Goal: Entertainment & Leisure: Consume media (video, audio)

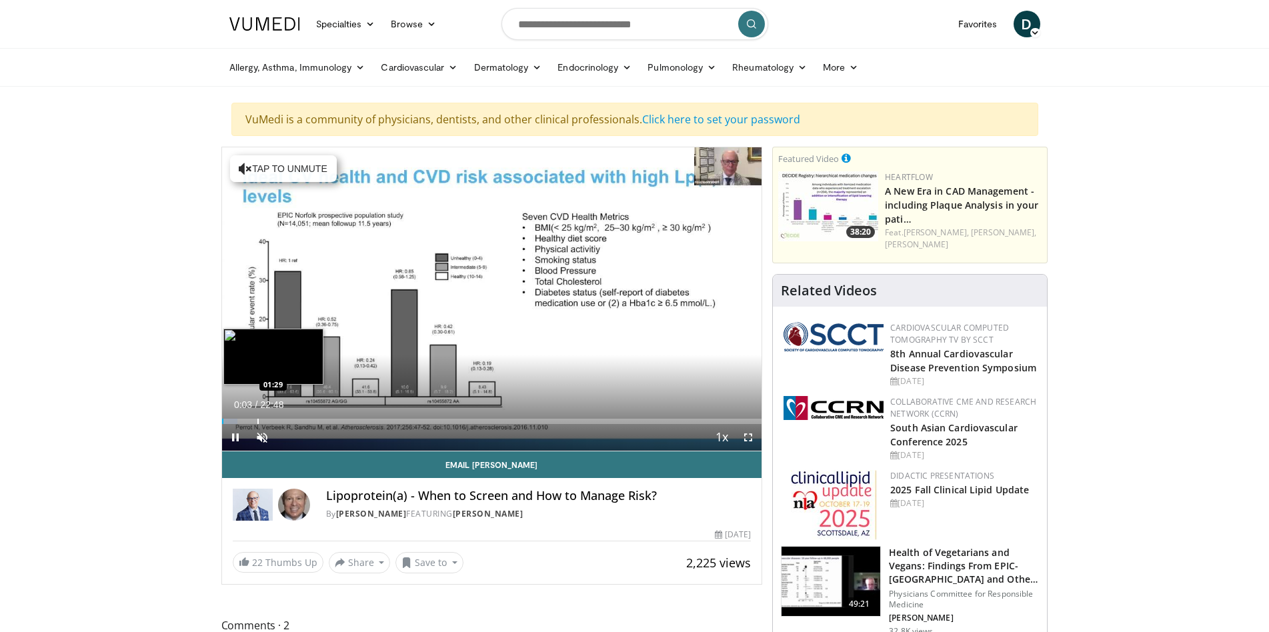
click at [259, 422] on div "Progress Bar" at bounding box center [257, 421] width 1 height 5
click at [746, 436] on span "Video Player" at bounding box center [748, 437] width 27 height 27
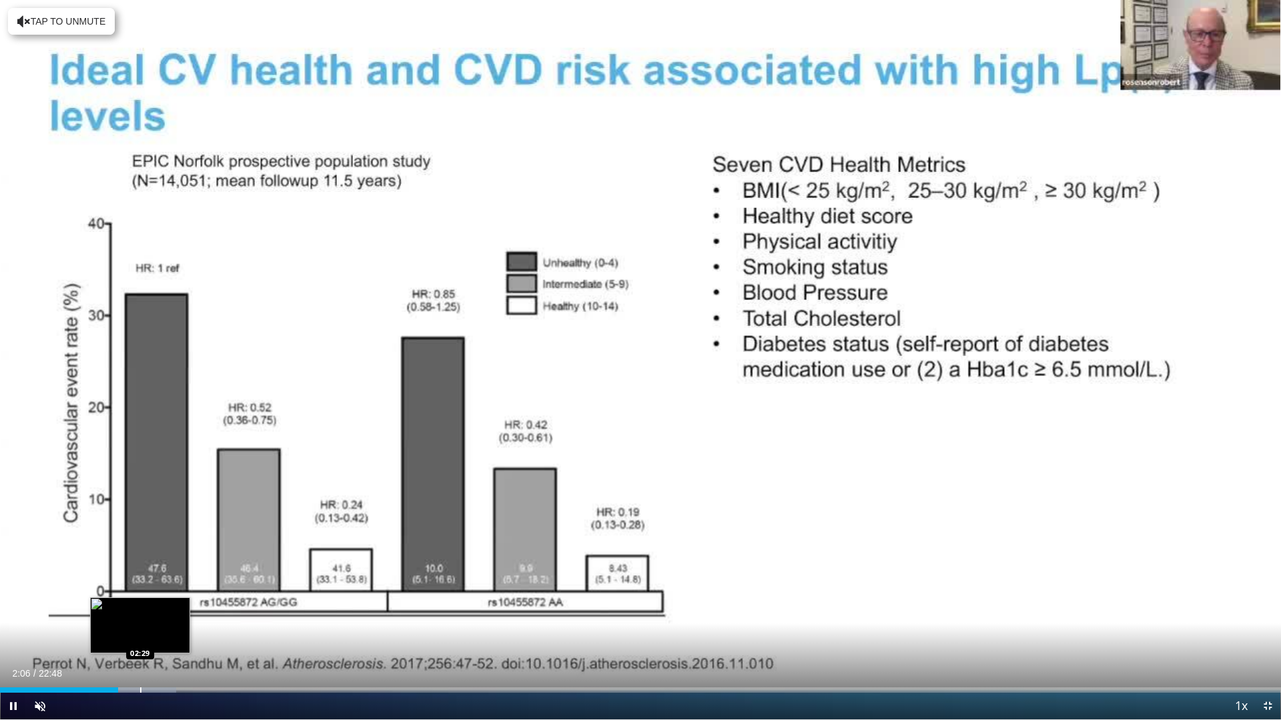
click at [140, 632] on div "Progress Bar" at bounding box center [140, 690] width 1 height 5
click at [148, 632] on div "Progress Bar" at bounding box center [148, 690] width 1 height 5
click at [167, 632] on div "Progress Bar" at bounding box center [167, 690] width 1 height 5
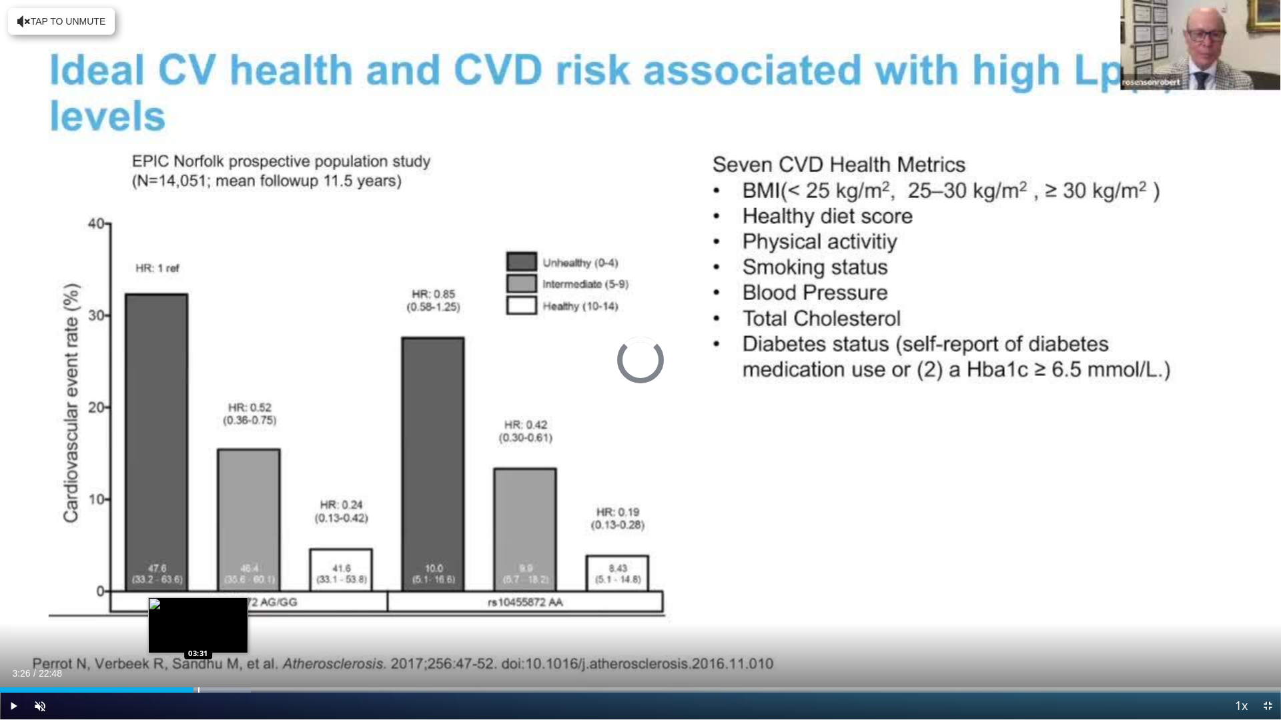
click at [198, 632] on div "Progress Bar" at bounding box center [198, 690] width 1 height 5
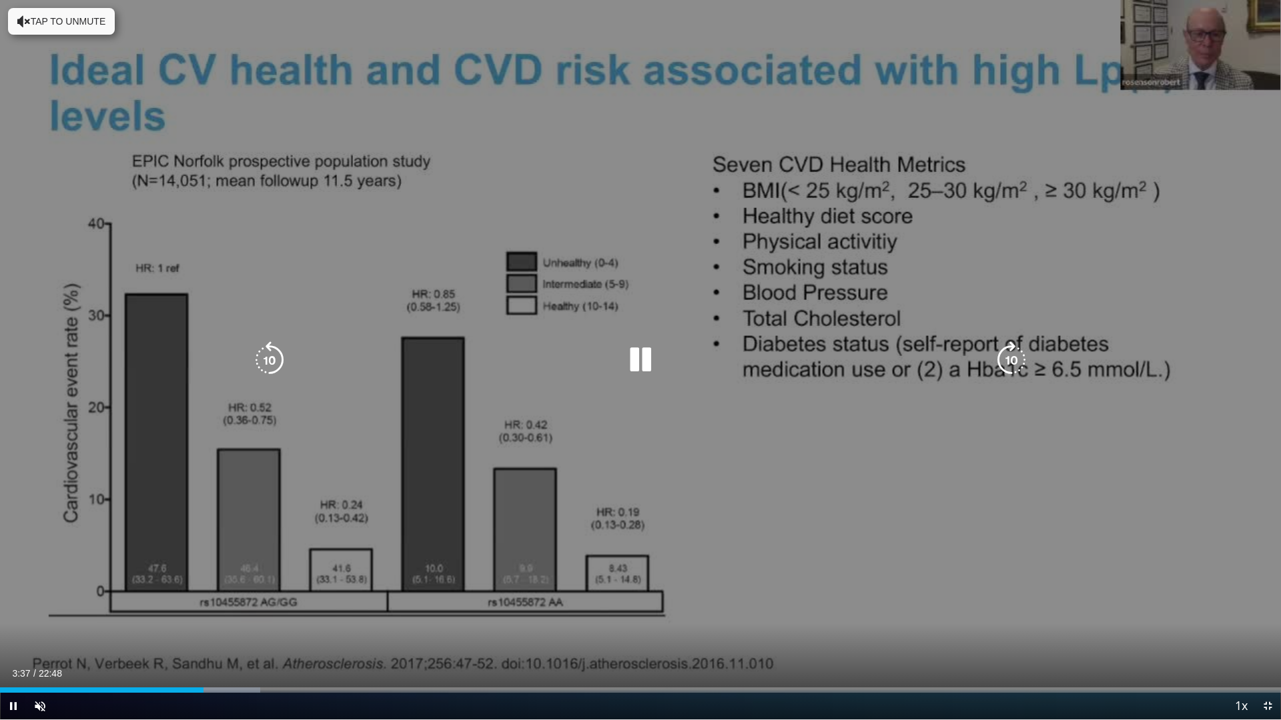
click at [234, 632] on div "Progress Bar" at bounding box center [214, 690] width 89 height 5
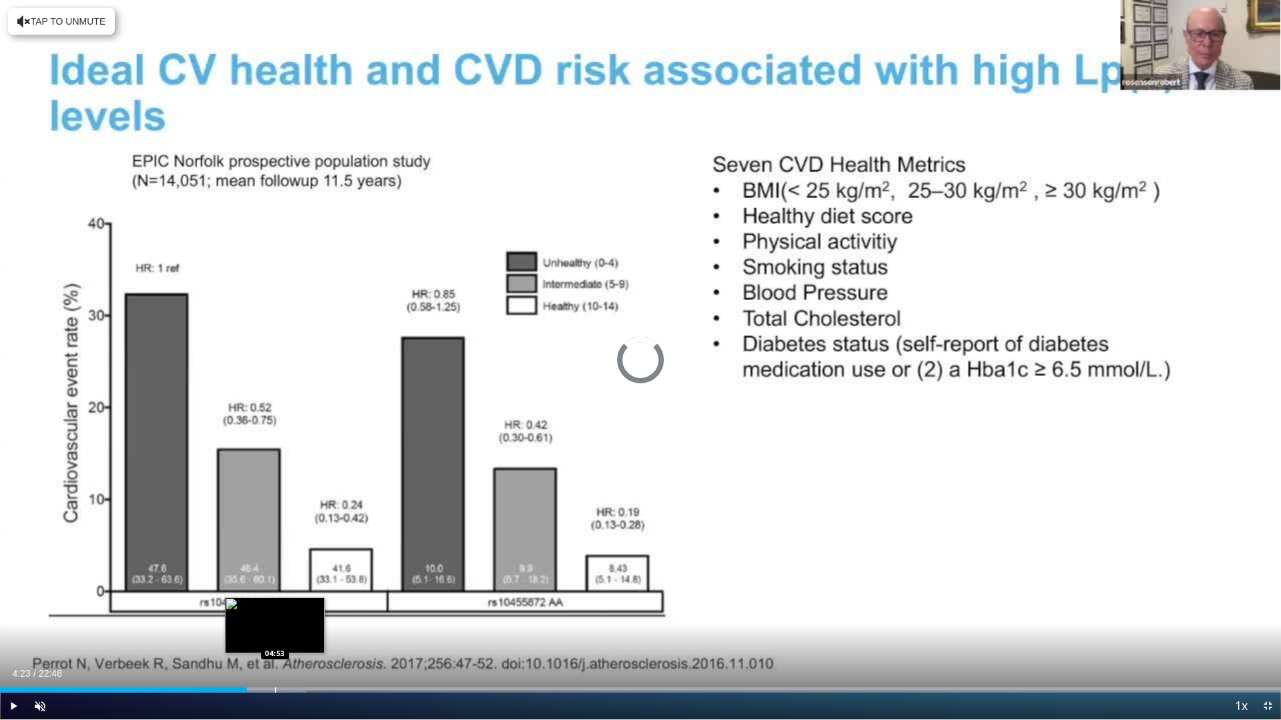
click at [275, 632] on div "Progress Bar" at bounding box center [275, 690] width 1 height 5
click at [320, 632] on div "Progress Bar" at bounding box center [320, 690] width 1 height 5
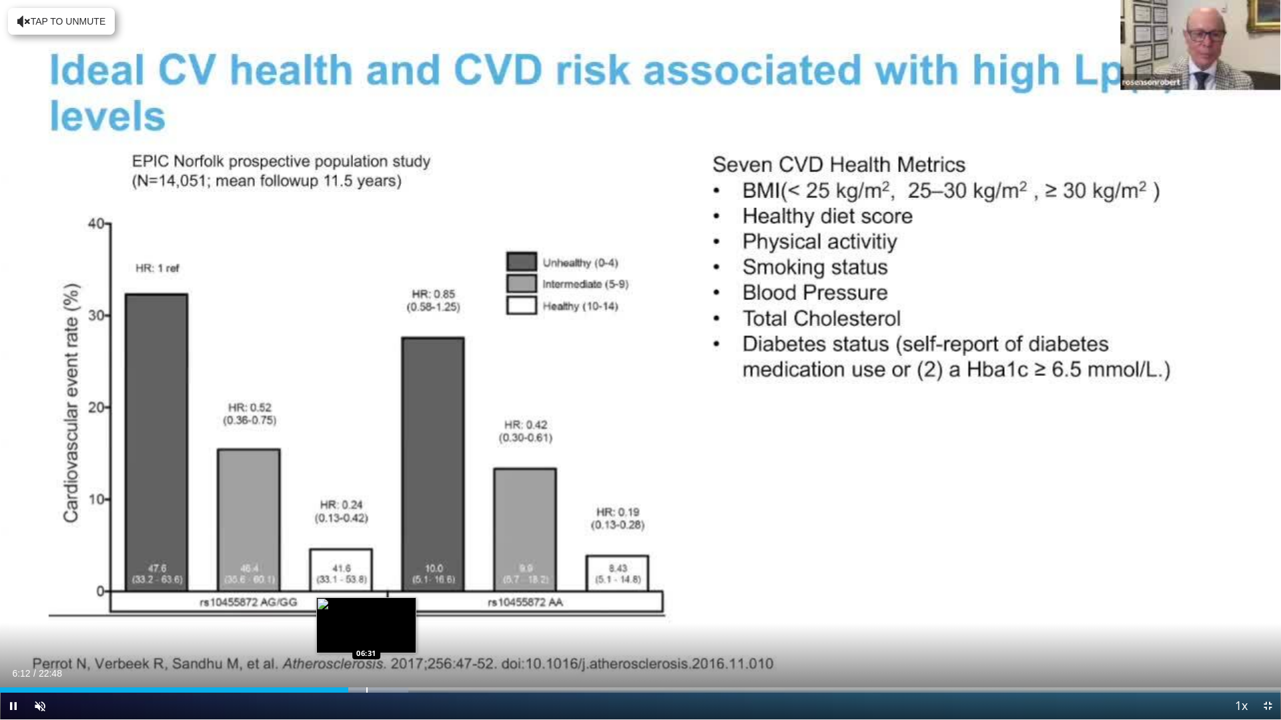
click at [366, 632] on div "Progress Bar" at bounding box center [366, 690] width 1 height 5
click at [400, 632] on div "Progress Bar" at bounding box center [400, 690] width 1 height 5
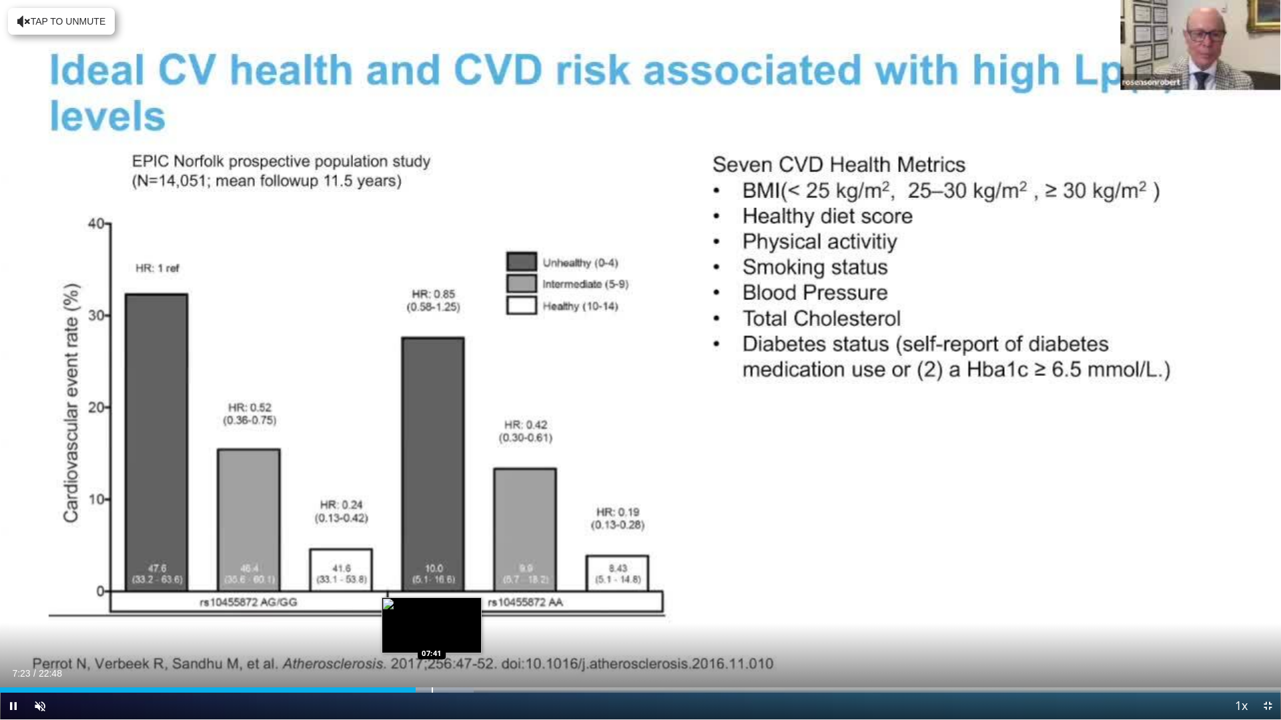
click at [432, 632] on div "Progress Bar" at bounding box center [432, 690] width 1 height 5
click at [479, 632] on video-js "**********" at bounding box center [640, 360] width 1281 height 720
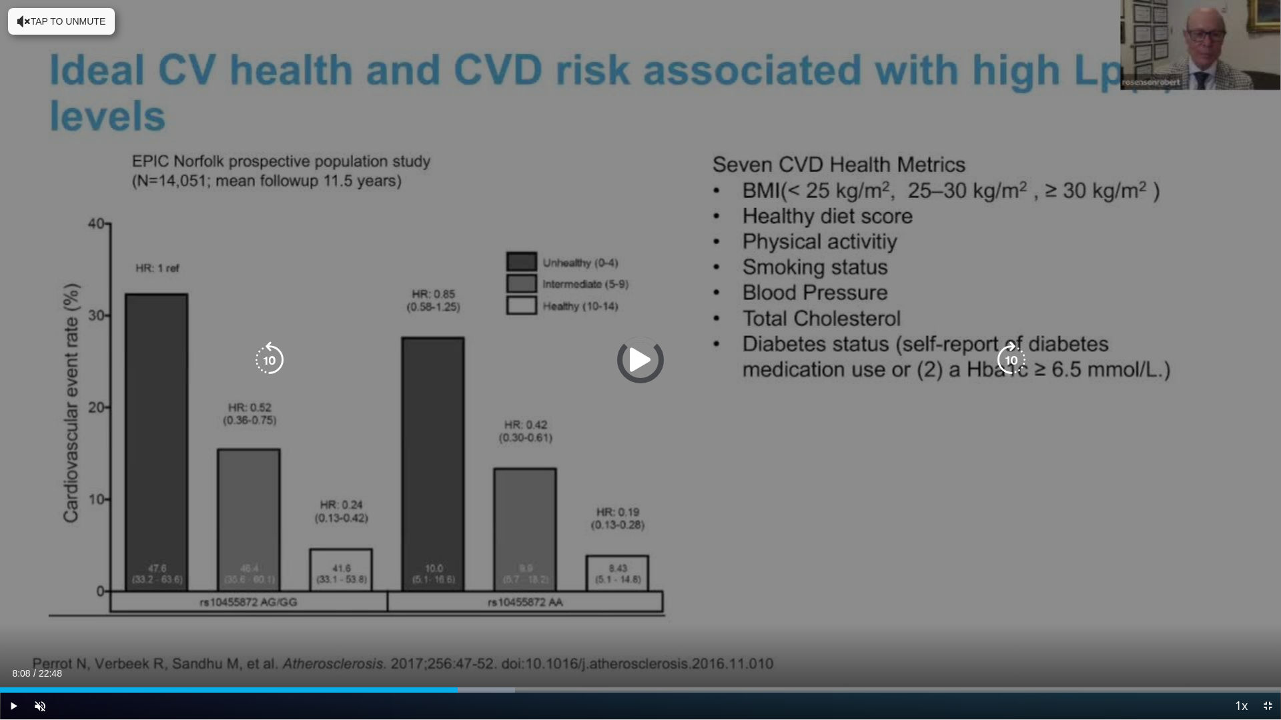
click at [0, 0] on div "Progress Bar" at bounding box center [0, 0] width 0 height 0
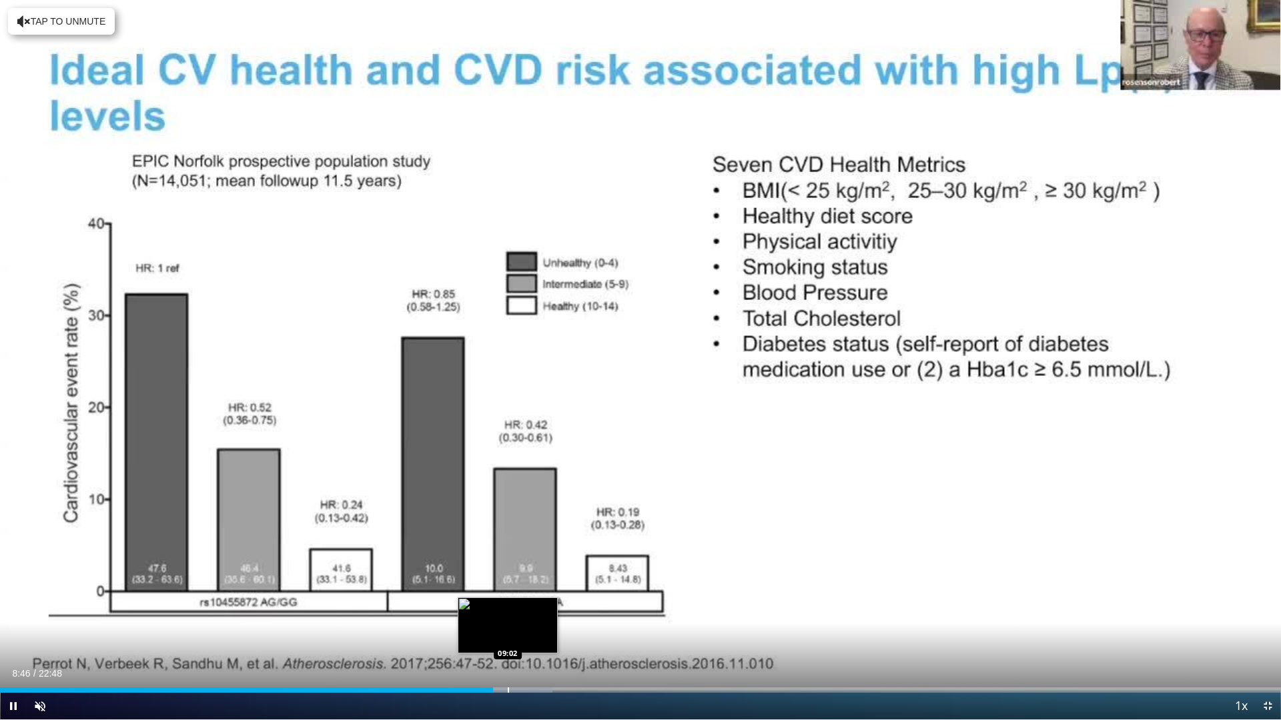
click at [508, 632] on div "Progress Bar" at bounding box center [508, 690] width 1 height 5
click at [532, 632] on div "Progress Bar" at bounding box center [532, 690] width 1 height 5
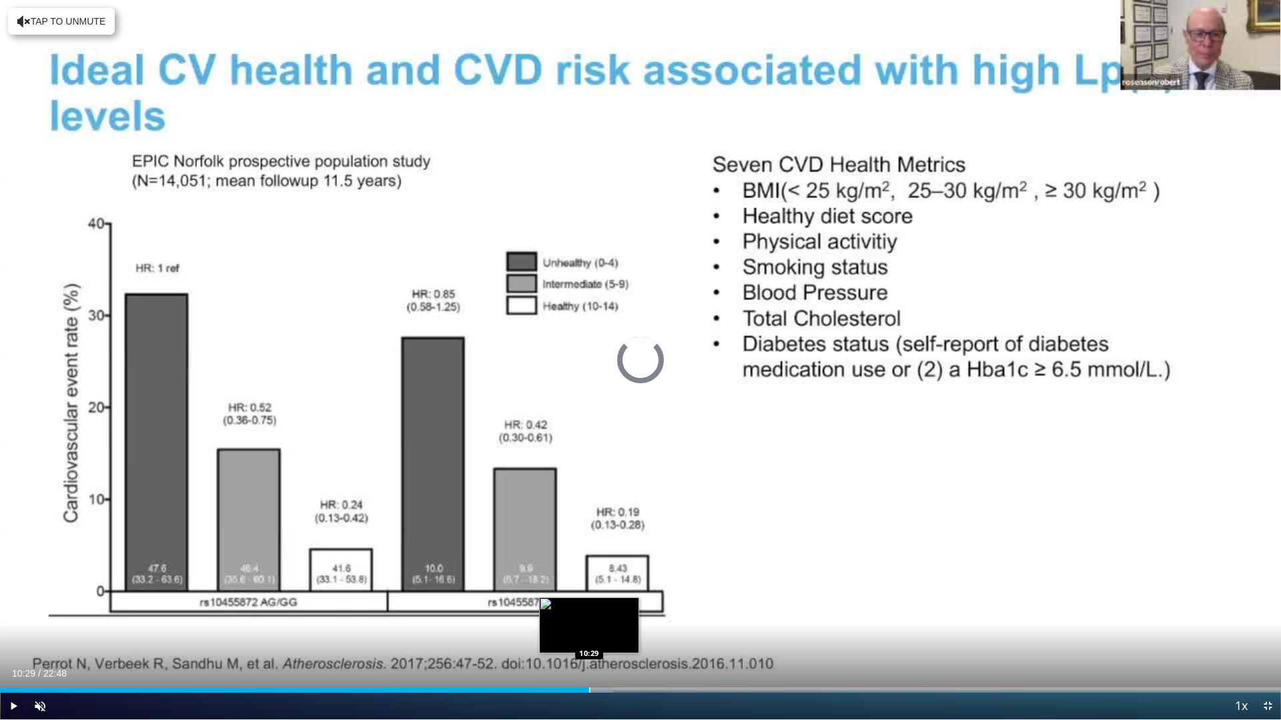
click at [589, 632] on div "Progress Bar" at bounding box center [589, 690] width 1 height 5
click at [628, 632] on div "Progress Bar" at bounding box center [628, 690] width 1 height 5
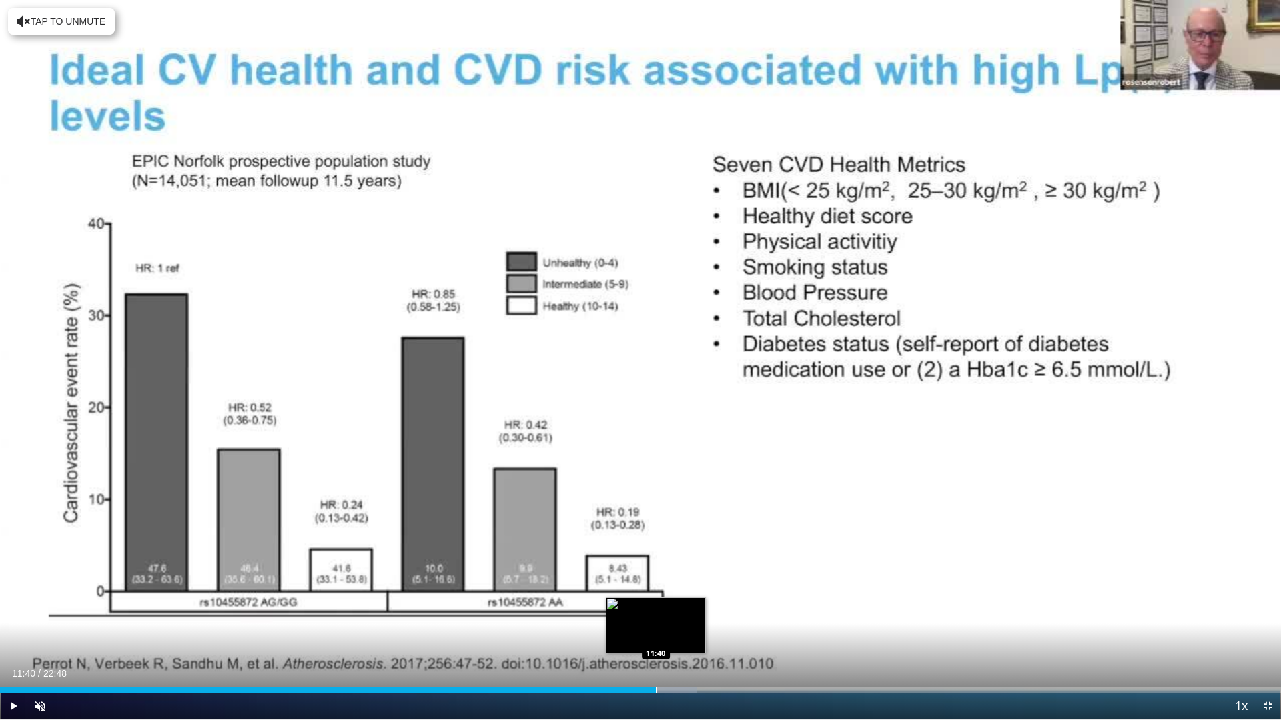
click at [656, 632] on div "Progress Bar" at bounding box center [656, 690] width 1 height 5
click at [699, 632] on div "Progress Bar" at bounding box center [699, 690] width 1 height 5
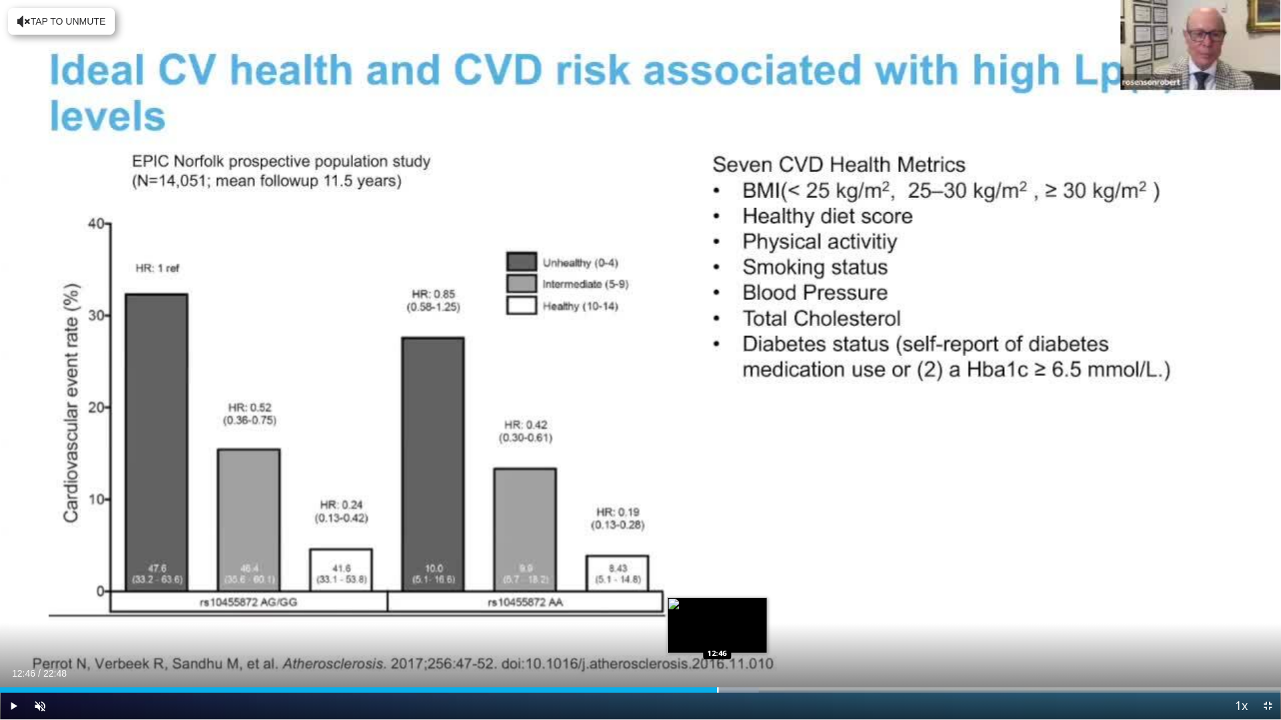
click at [716, 632] on div "Loaded : 59.20% 12:46 12:46" at bounding box center [640, 690] width 1281 height 5
click at [744, 632] on video-js "**********" at bounding box center [640, 360] width 1281 height 720
click at [758, 632] on div "Progress Bar" at bounding box center [758, 690] width 1 height 5
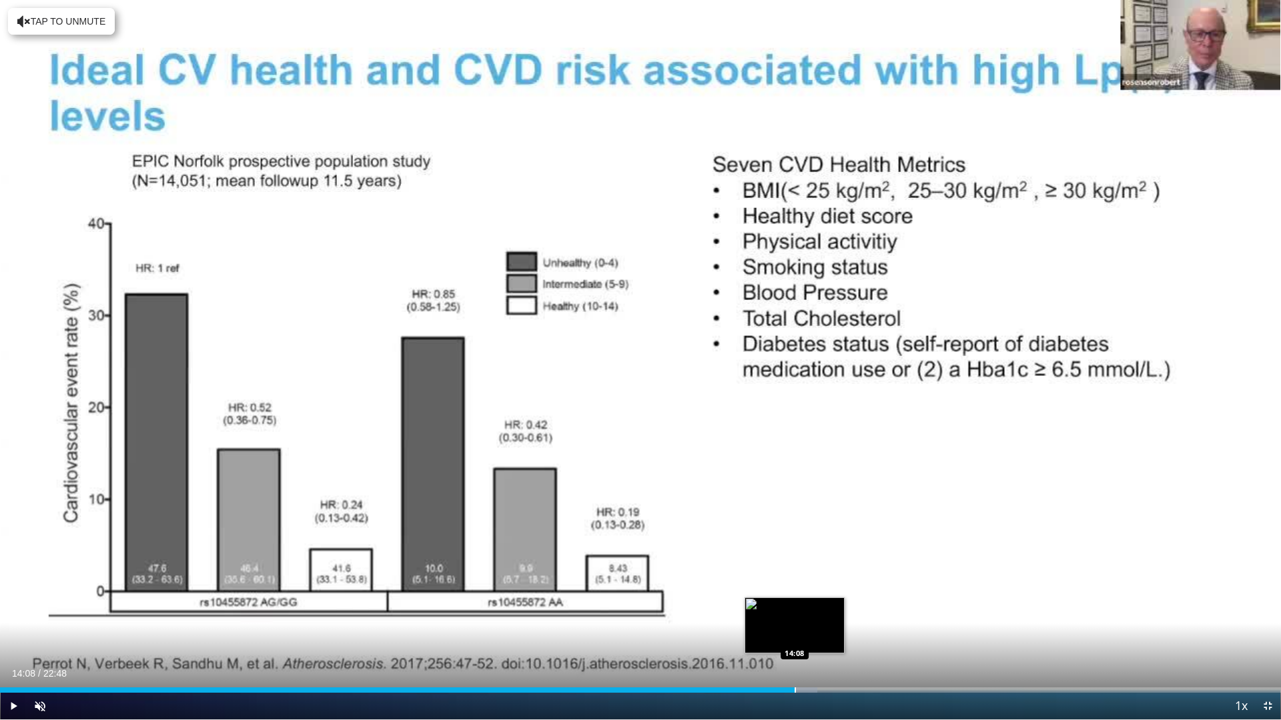
click at [794, 632] on div "Progress Bar" at bounding box center [794, 690] width 1 height 5
click at [837, 632] on div "Progress Bar" at bounding box center [837, 690] width 1 height 5
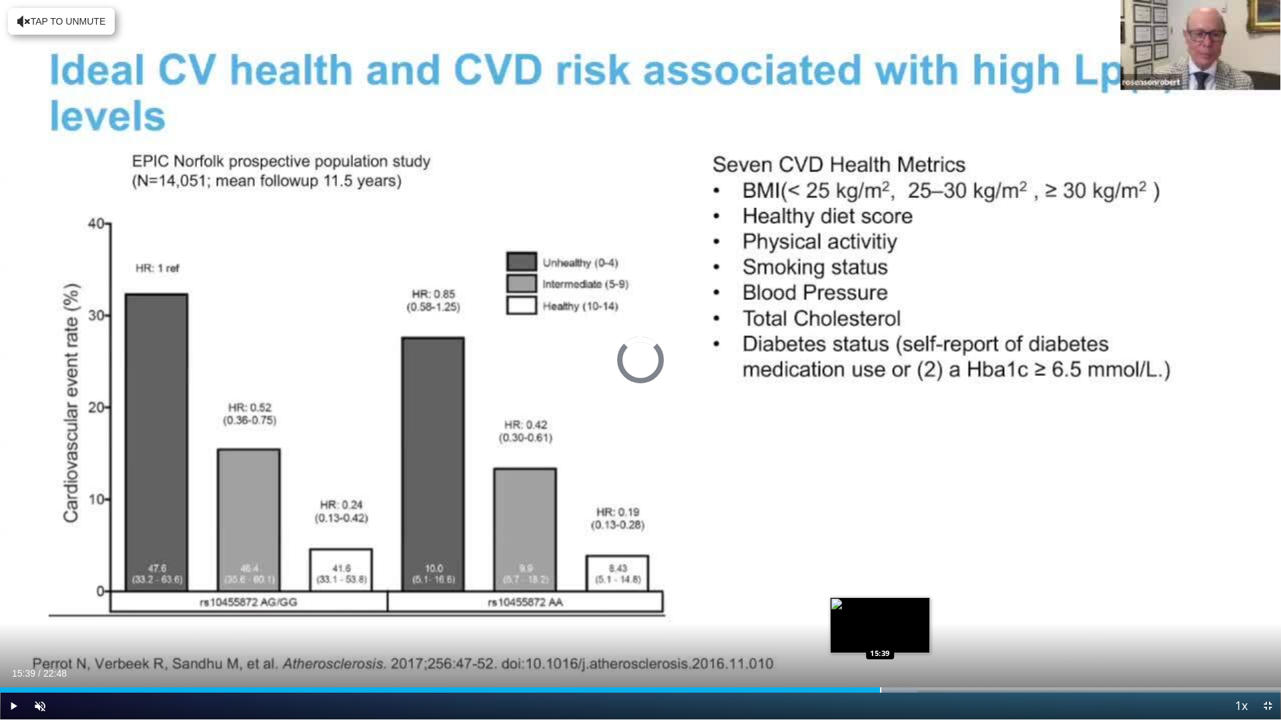
click at [880, 632] on div "Progress Bar" at bounding box center [880, 690] width 1 height 5
click at [928, 632] on div "Progress Bar" at bounding box center [928, 690] width 1 height 5
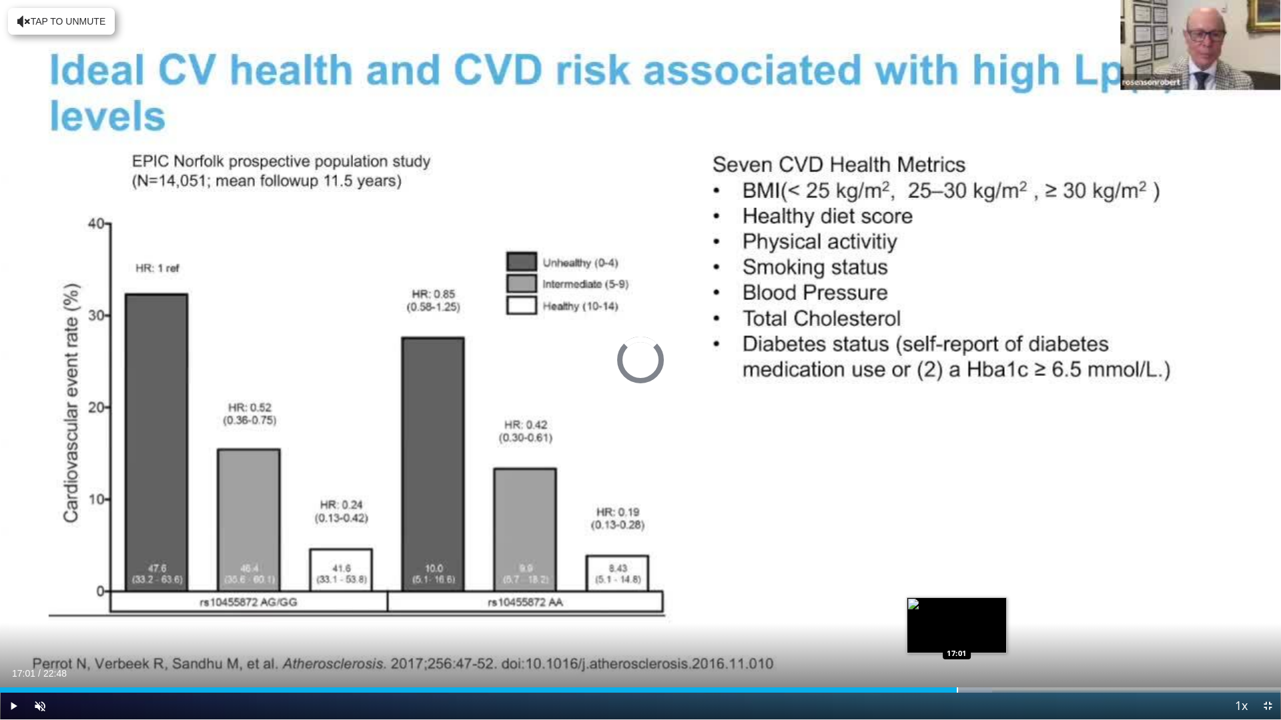
click at [956, 632] on div "Loaded : 77.47% 17:01 17:01" at bounding box center [640, 686] width 1281 height 13
click at [989, 632] on div "Progress Bar" at bounding box center [989, 690] width 1 height 5
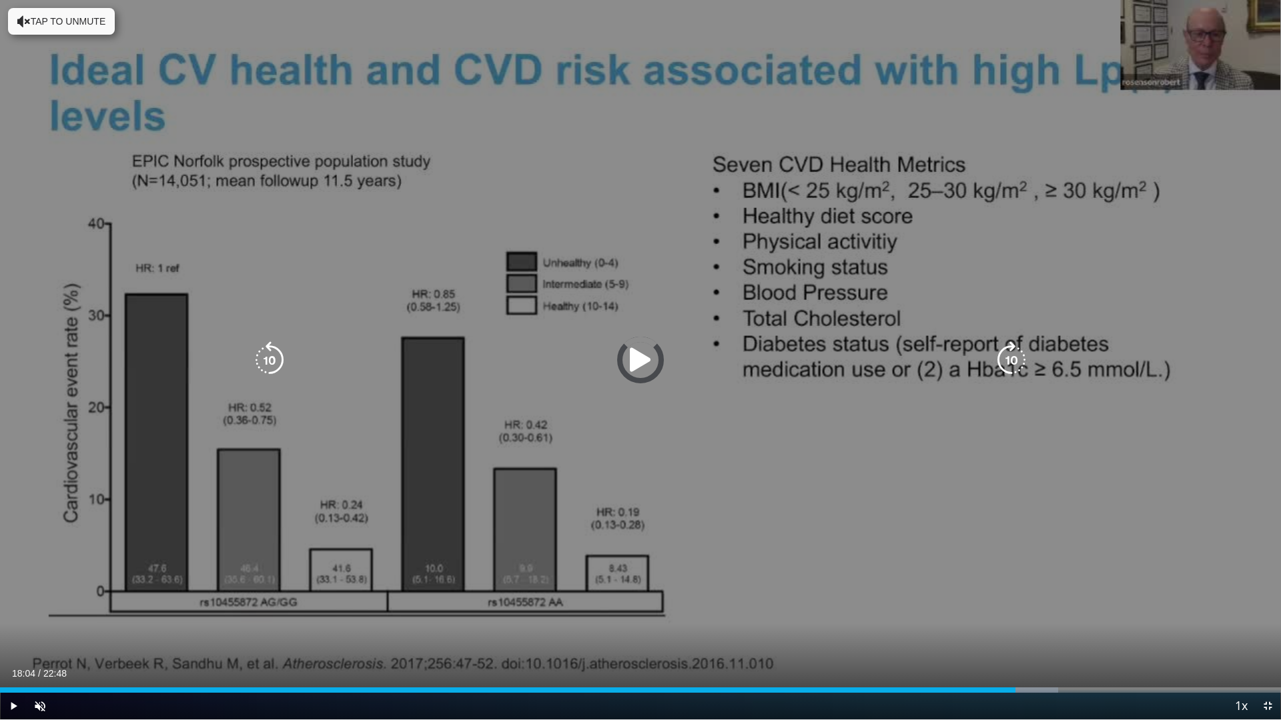
click at [1015, 632] on div "Progress Bar" at bounding box center [1011, 690] width 91 height 5
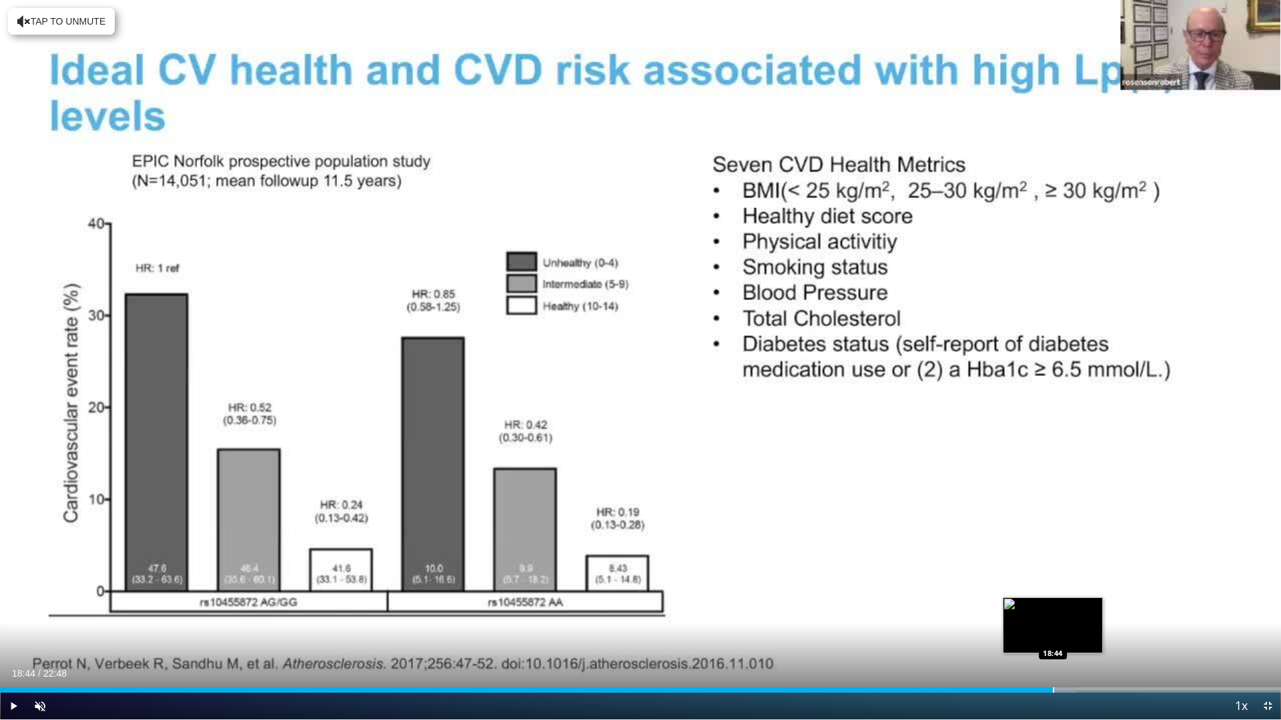
click at [1052, 632] on div "Progress Bar" at bounding box center [1052, 690] width 1 height 5
click at [1093, 632] on div "Progress Bar" at bounding box center [1093, 690] width 1 height 5
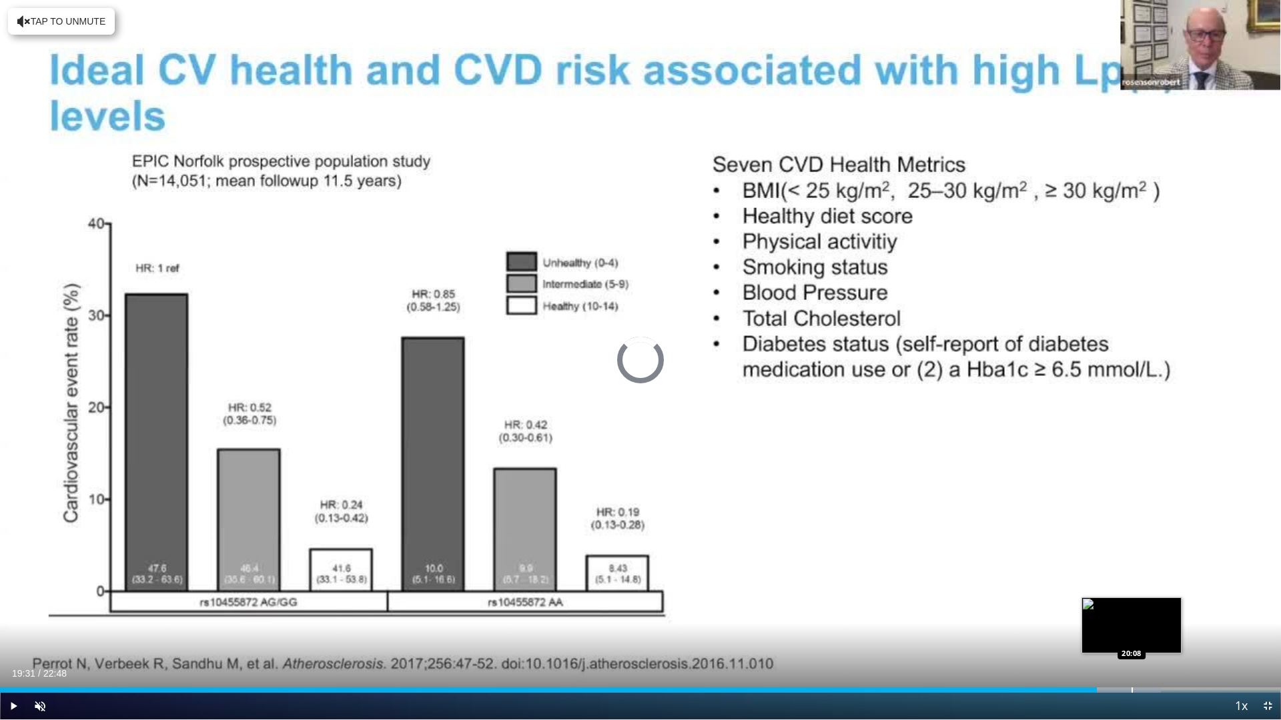
click at [1131, 632] on div "Progress Bar" at bounding box center [1131, 690] width 1 height 5
click at [1181, 632] on div "Progress Bar" at bounding box center [1181, 690] width 1 height 5
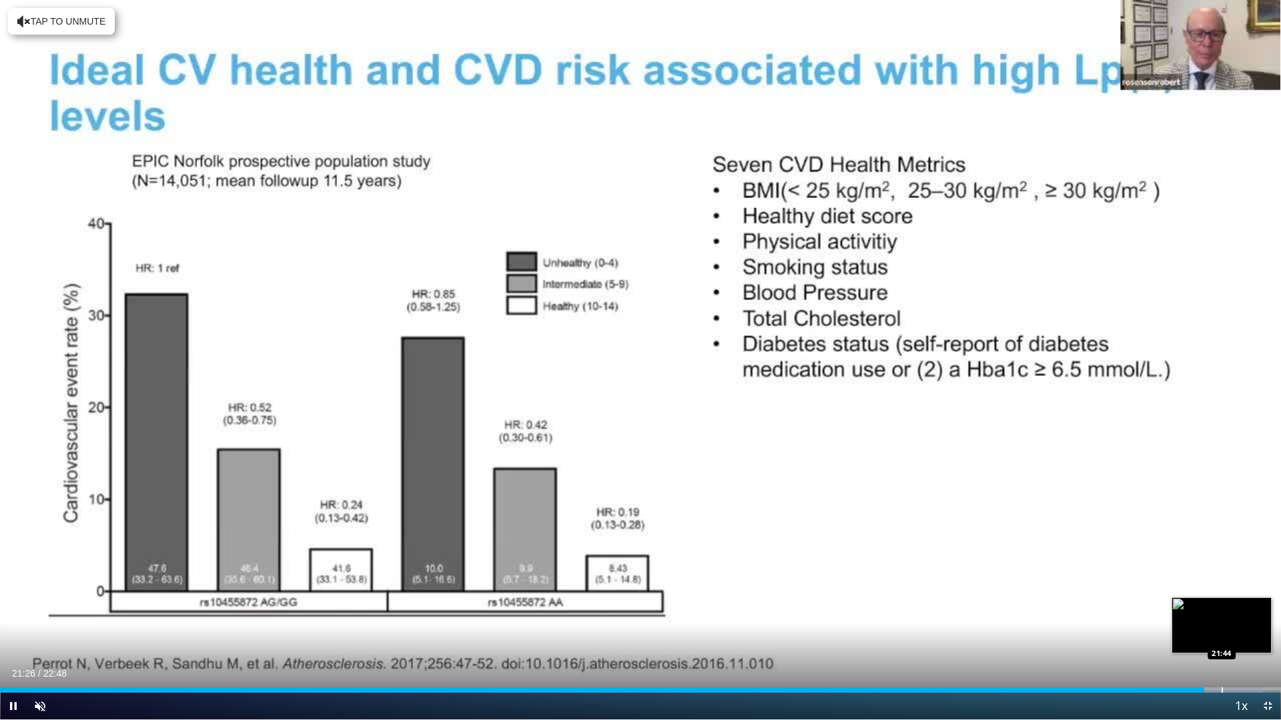
click at [1222, 632] on div "Progress Bar" at bounding box center [1221, 690] width 1 height 5
click at [1247, 632] on div "Progress Bar" at bounding box center [1247, 690] width 1 height 5
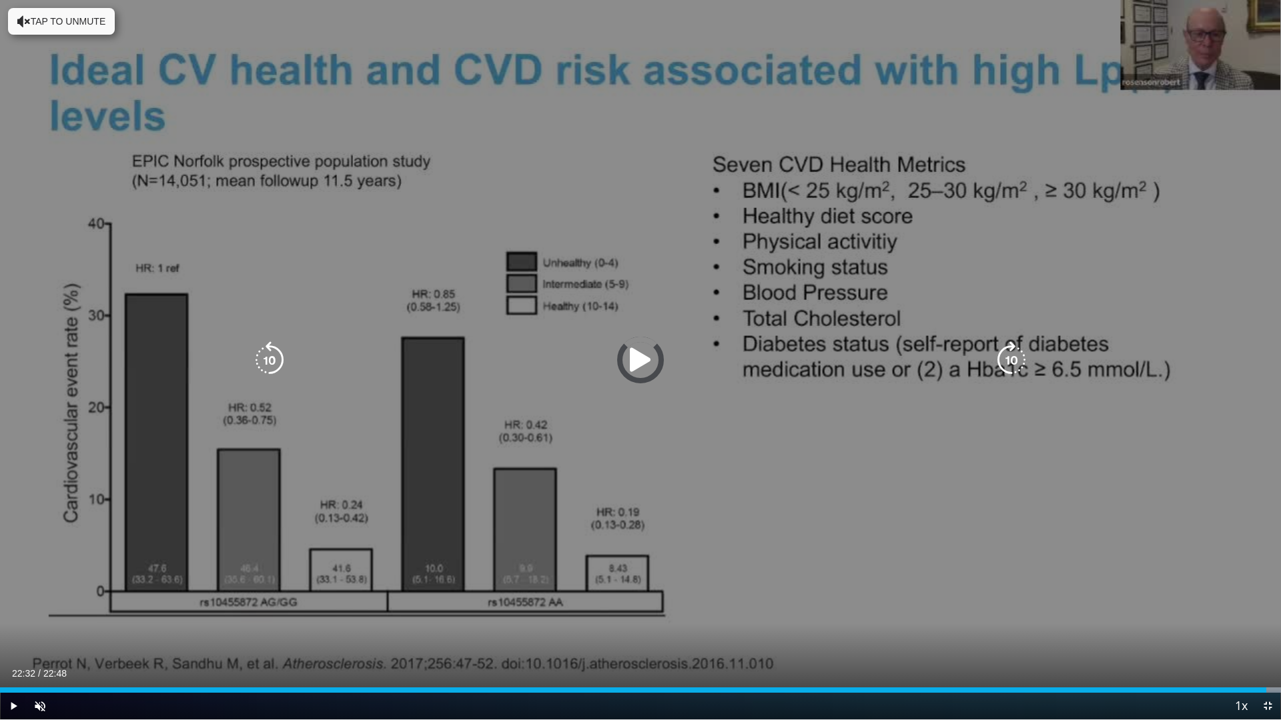
click at [0, 0] on div "Progress Bar" at bounding box center [0, 0] width 0 height 0
click at [1240, 373] on div "10 seconds Tap to unmute" at bounding box center [640, 360] width 1281 height 720
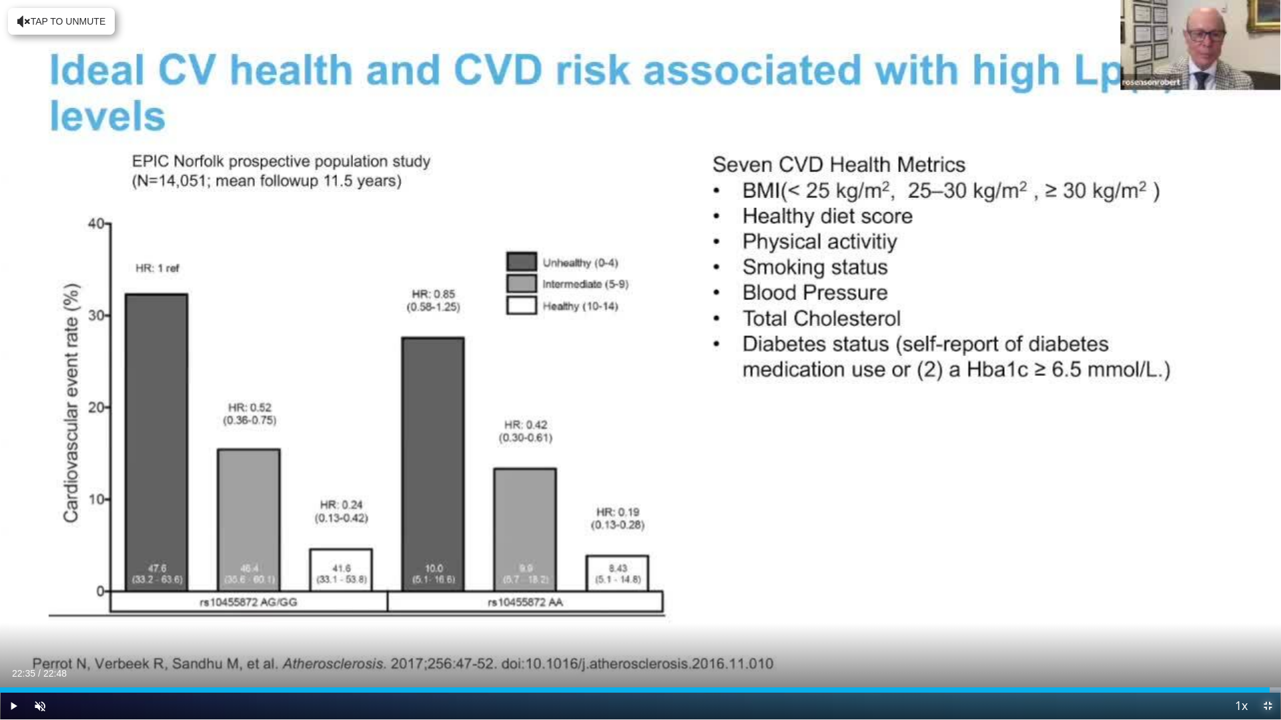
click at [1267, 632] on span "Video Player" at bounding box center [1267, 706] width 27 height 27
